Goal: Find specific page/section: Find specific page/section

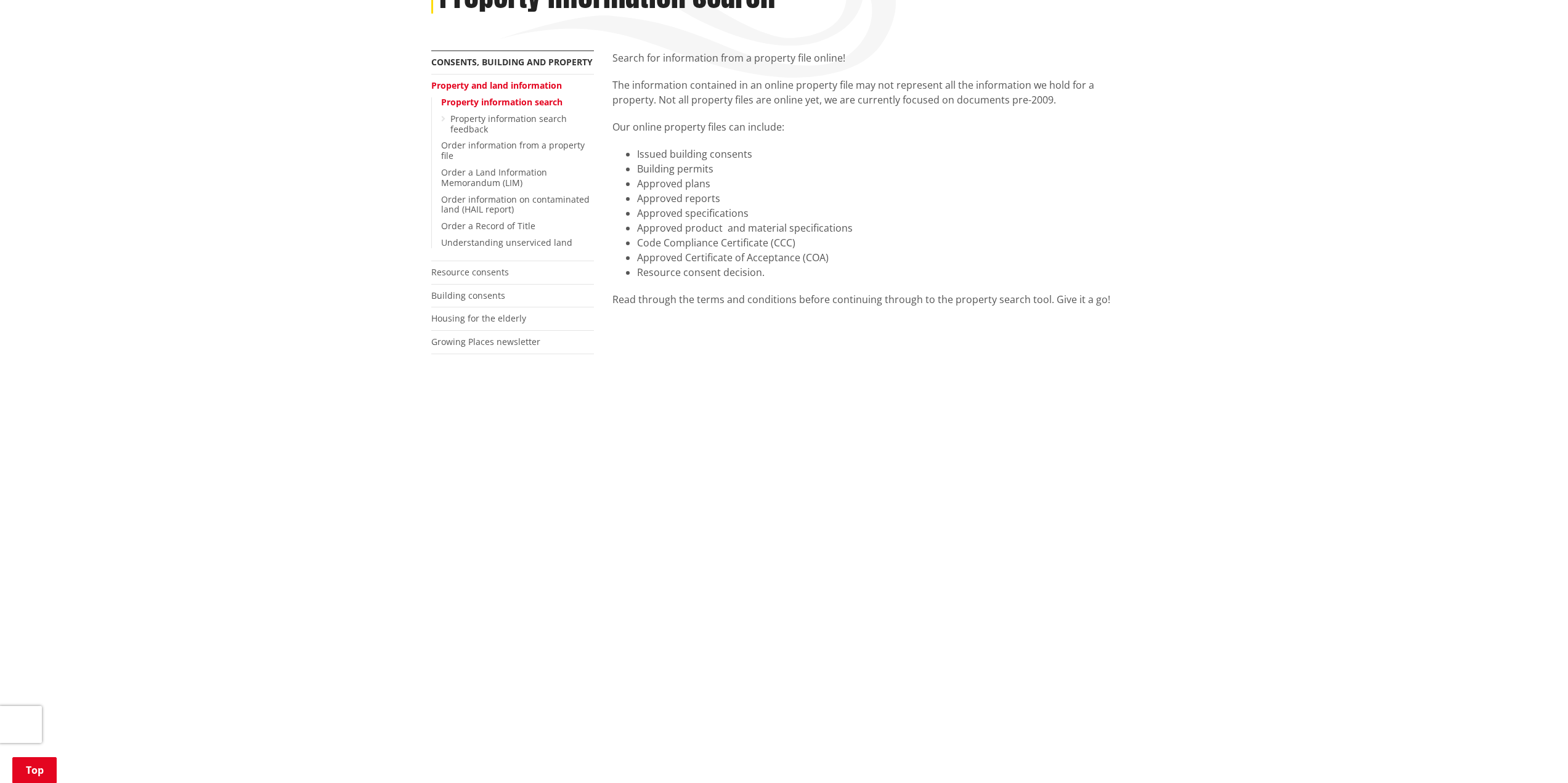
scroll to position [369, 0]
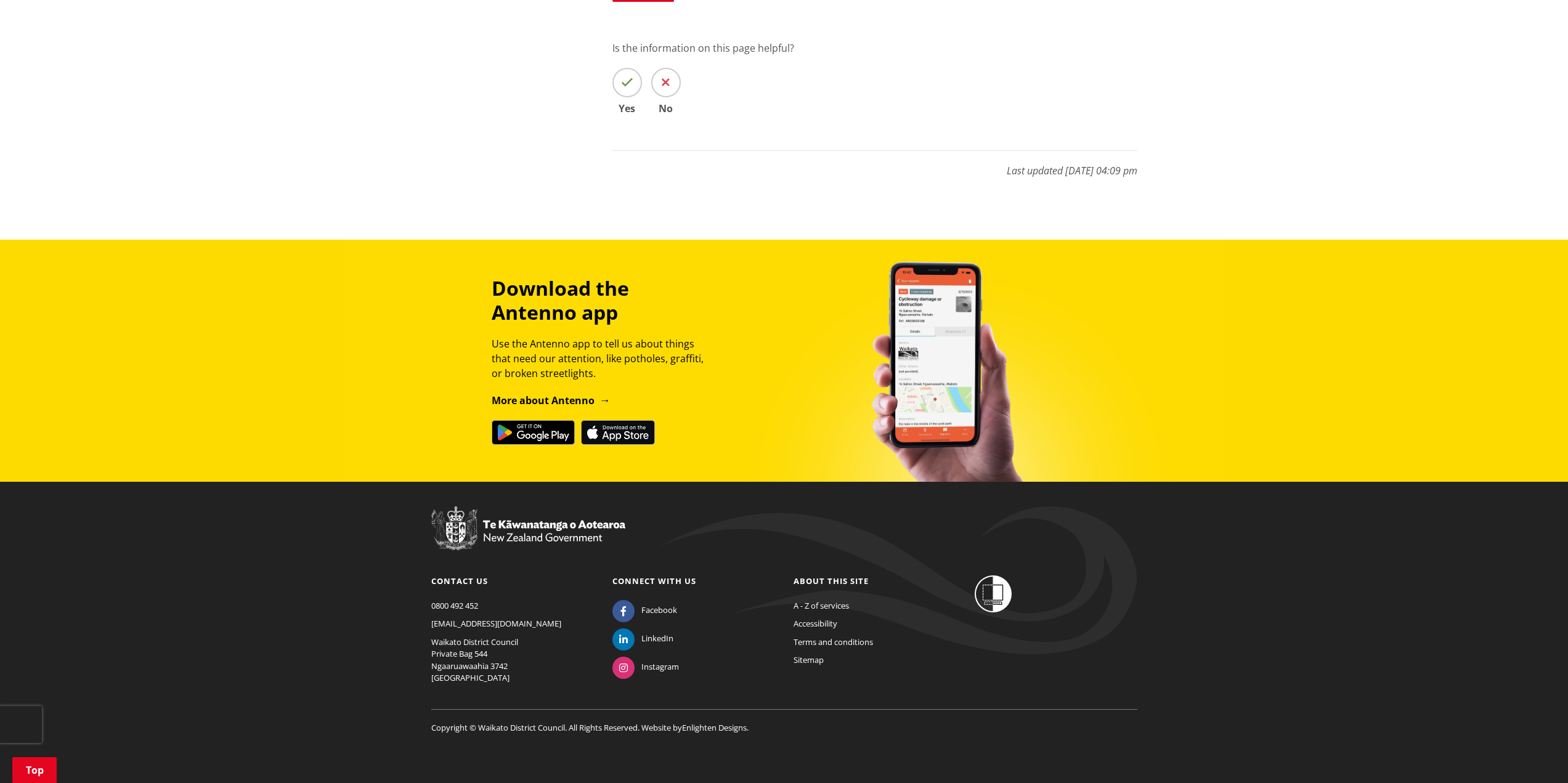
scroll to position [313, 0]
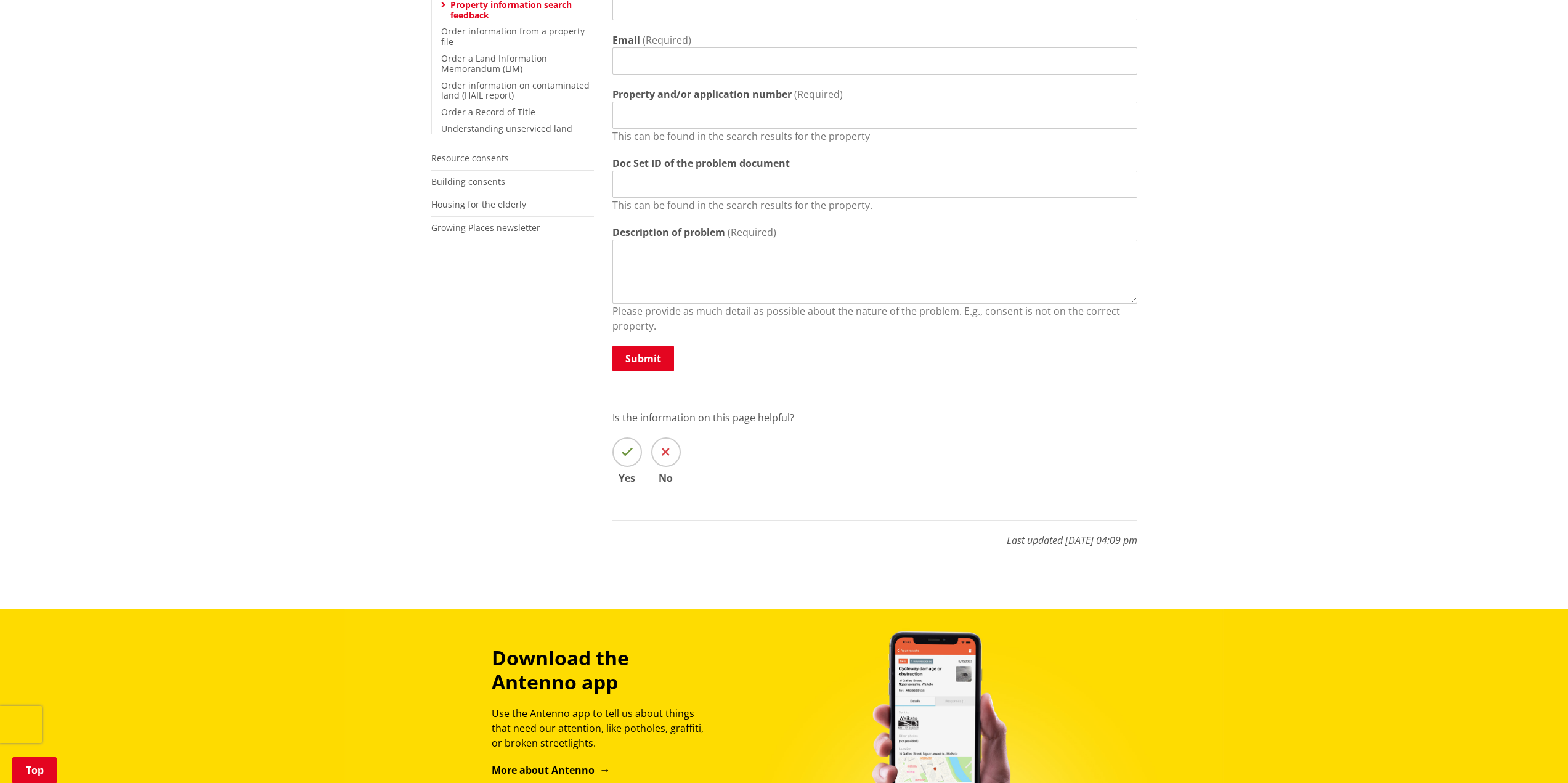
click at [1301, 167] on div "Home Services and facilities Consents, building and property Property and land …" at bounding box center [784, 210] width 1568 height 798
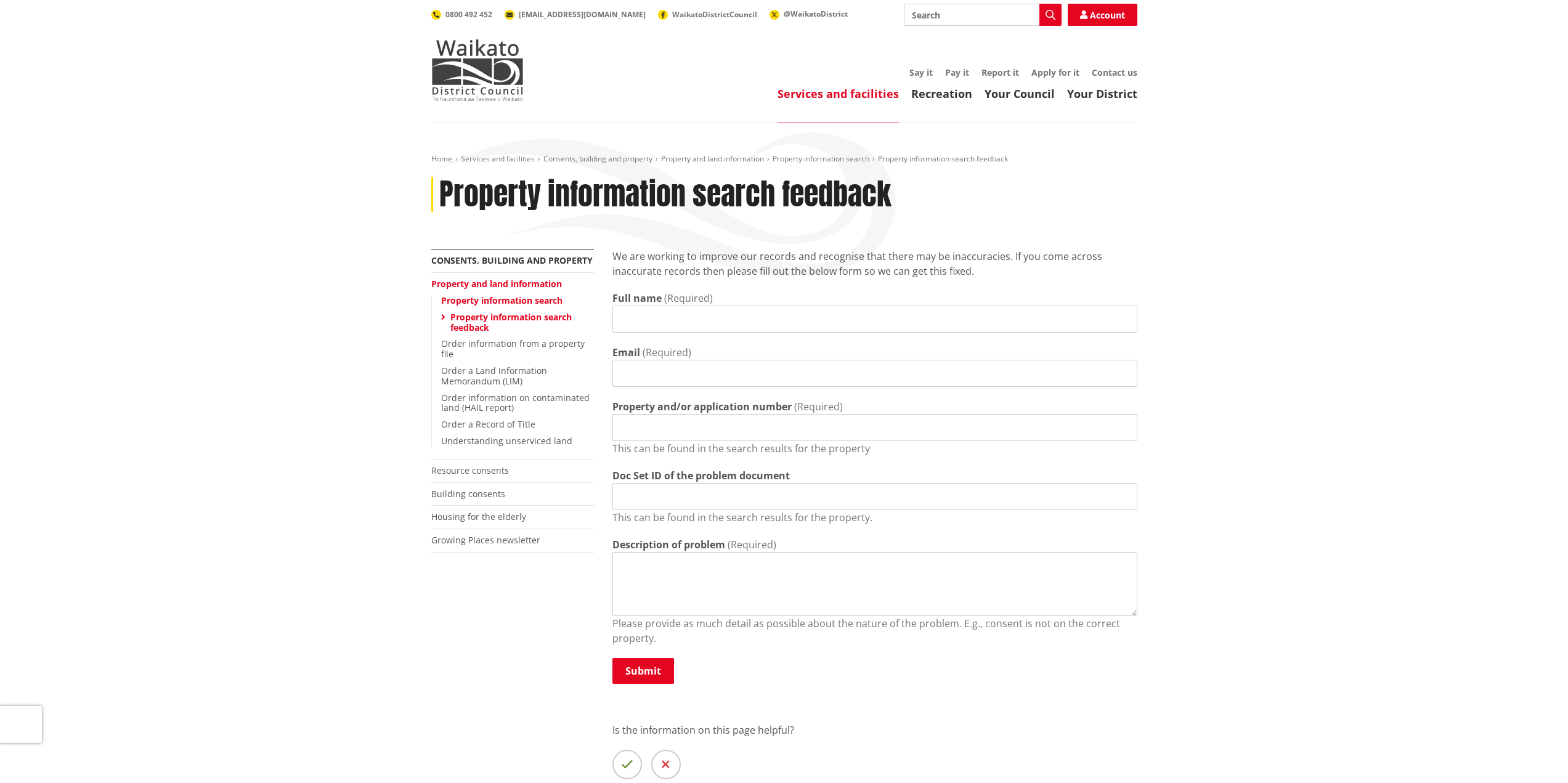
click at [1258, 303] on div "Home Services and facilities Consents, building and property Property and land …" at bounding box center [784, 522] width 1568 height 798
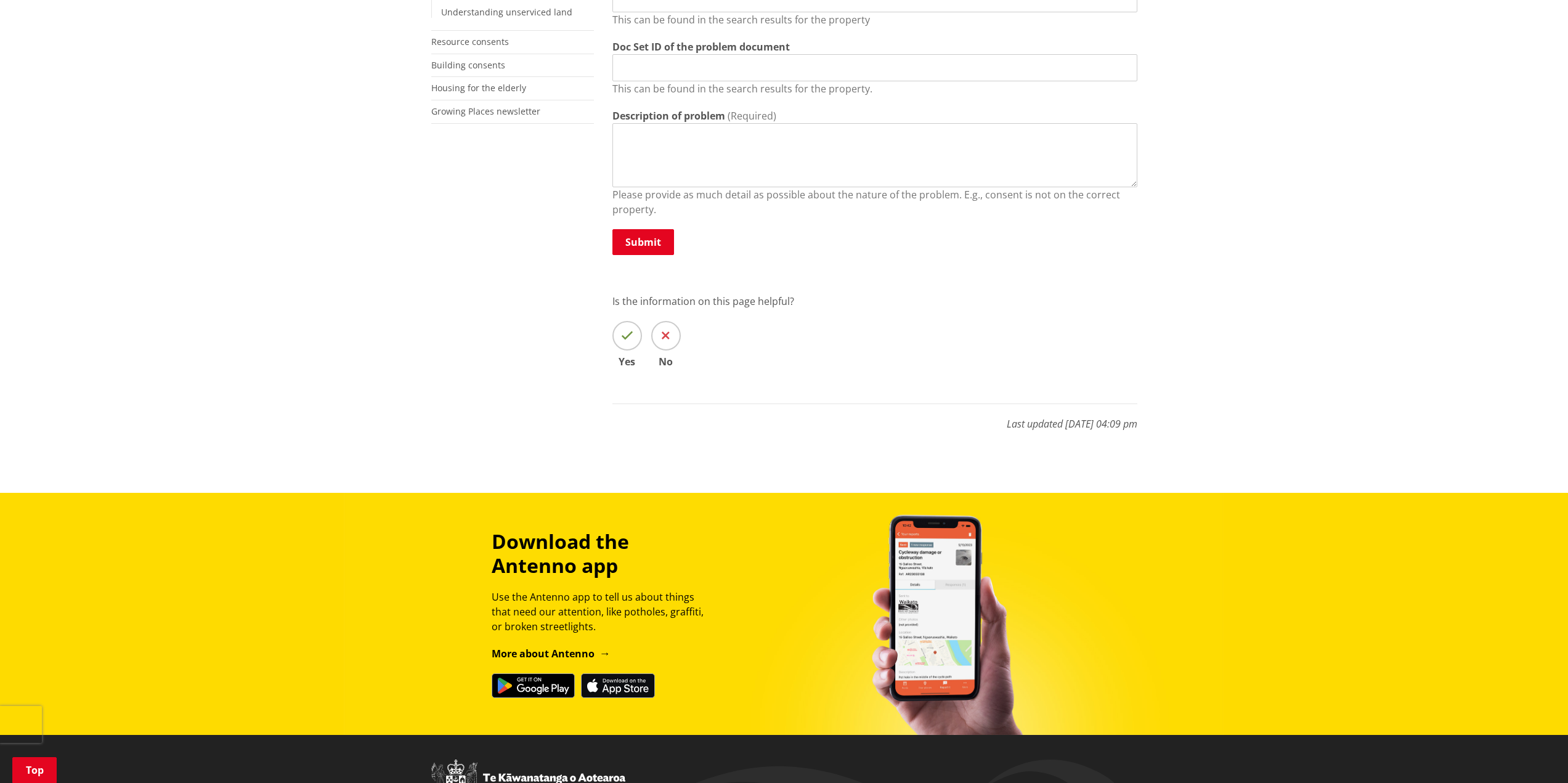
scroll to position [247, 0]
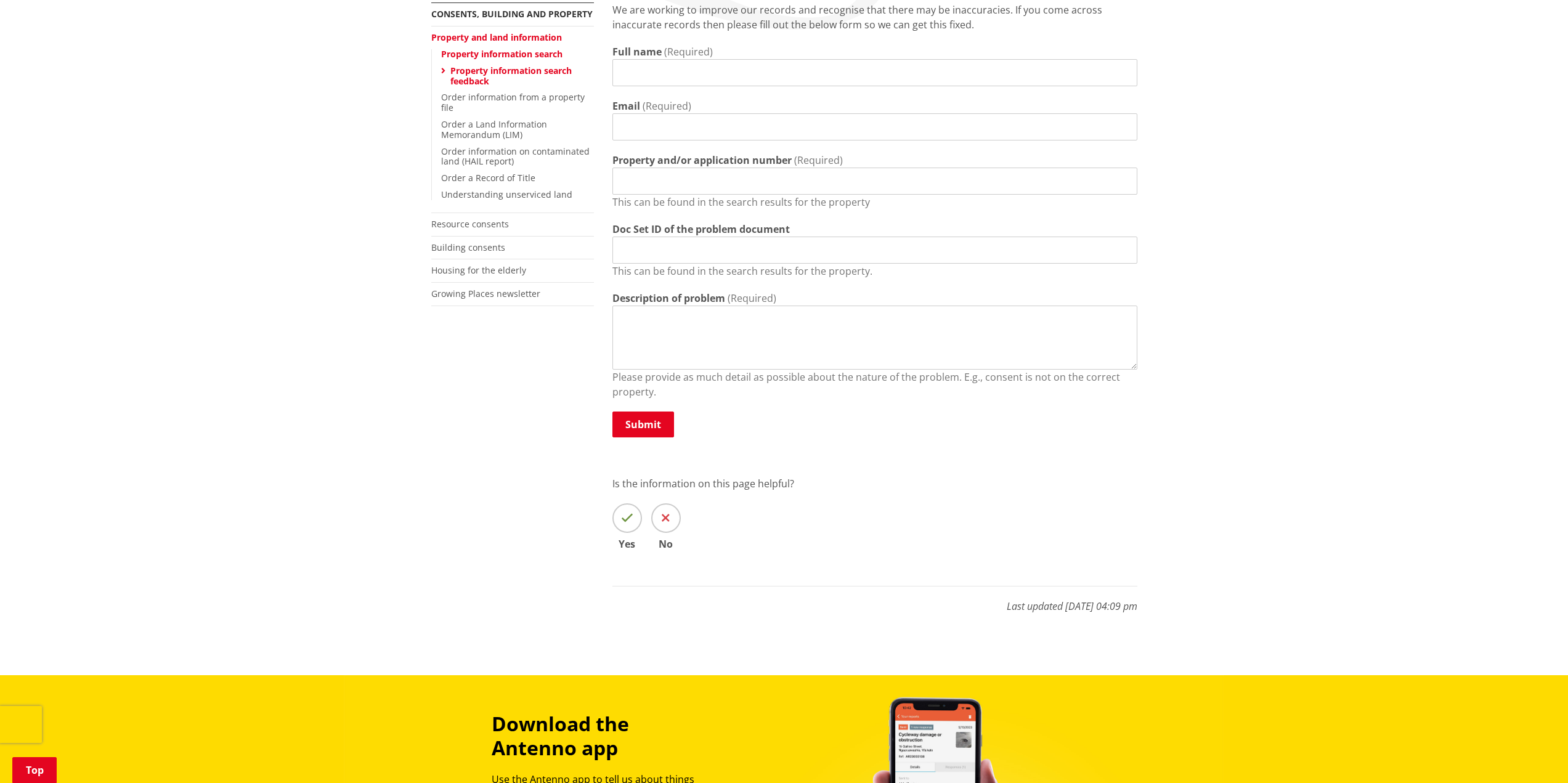
click at [1180, 158] on div "Home Services and facilities Consents, building and property Property and land …" at bounding box center [784, 276] width 1568 height 798
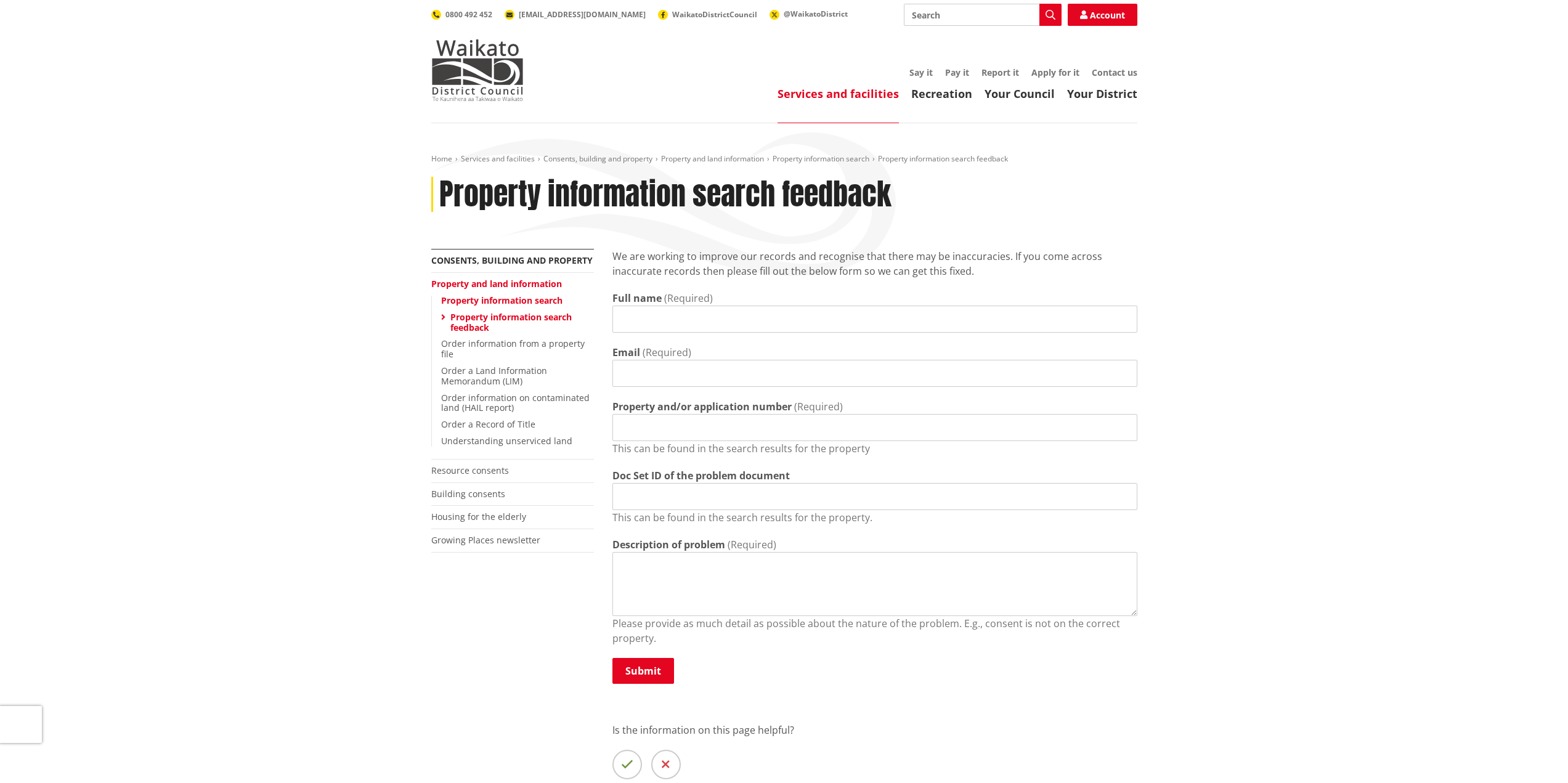
scroll to position [247, 0]
click at [478, 319] on link "Property information search feedback" at bounding box center [510, 322] width 121 height 22
click at [484, 299] on link "Property information search" at bounding box center [501, 300] width 121 height 12
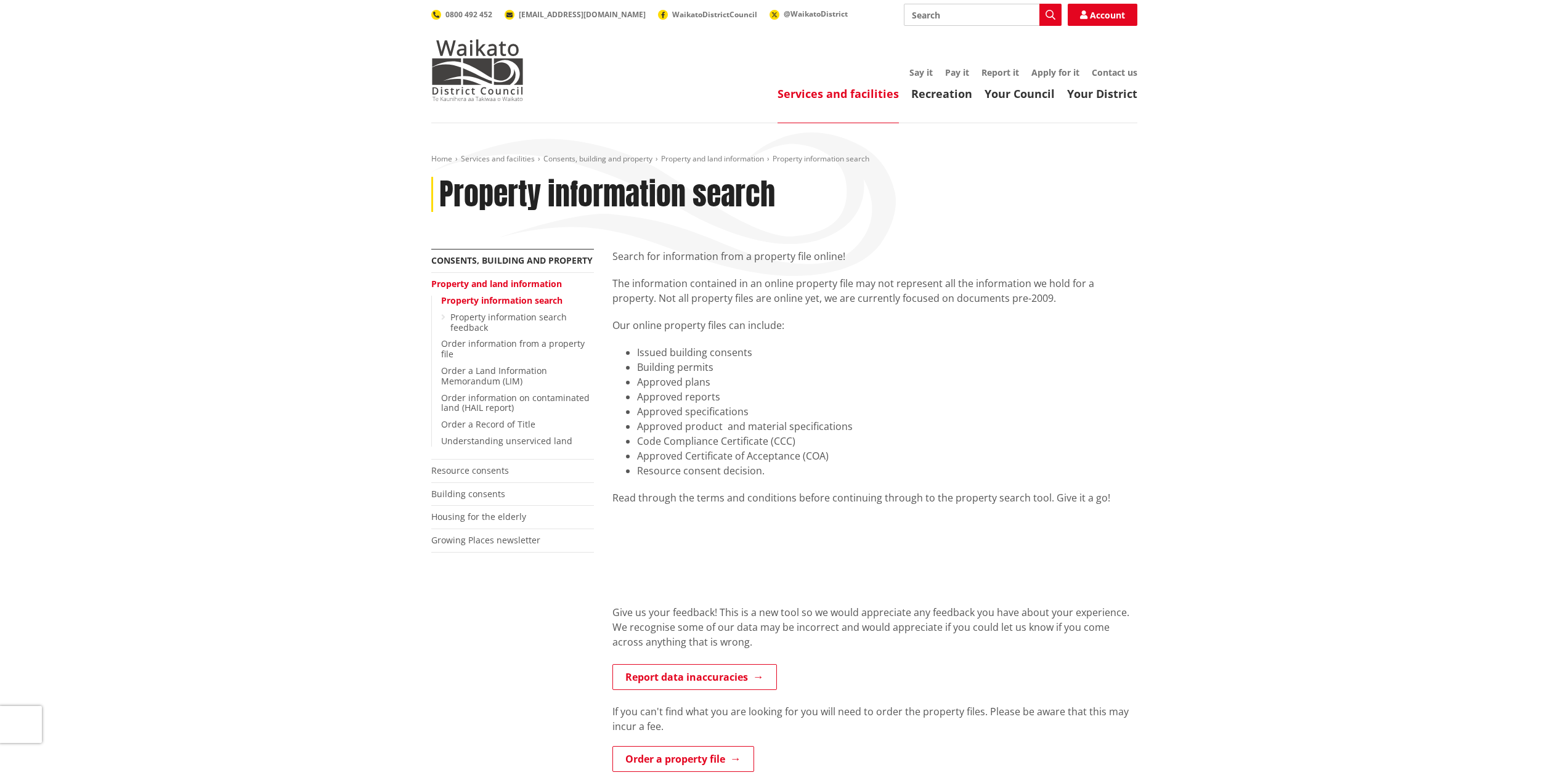
click at [248, 291] on div "Home Services and facilities Consents, building and property Property and land …" at bounding box center [784, 608] width 1568 height 971
click at [1315, 291] on div "Home Services and facilities Consents, building and property Property and land …" at bounding box center [784, 608] width 1568 height 971
